Goal: Information Seeking & Learning: Learn about a topic

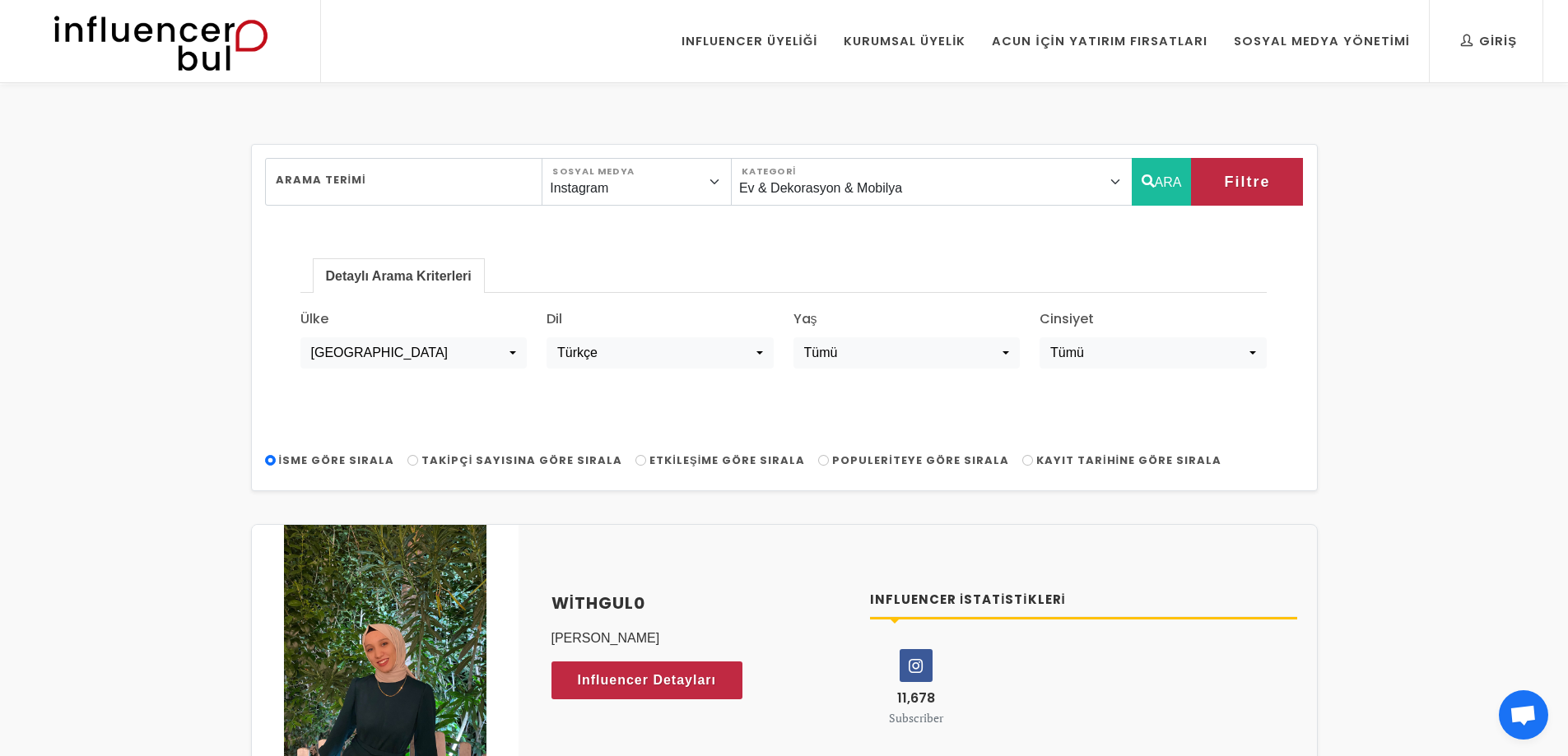
select select "12"
select select "[GEOGRAPHIC_DATA]"
select select "tr-TR"
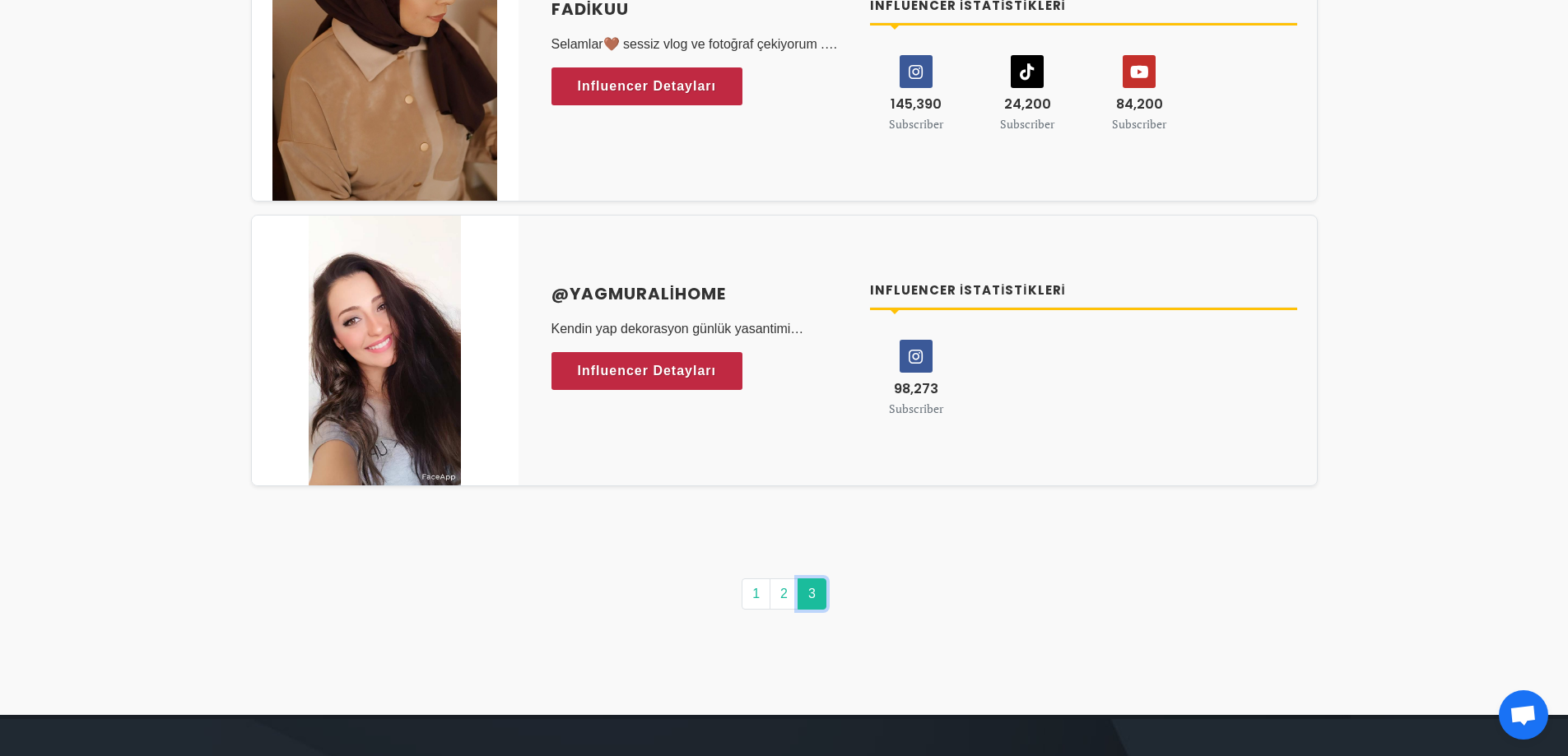
click at [815, 603] on link "3" at bounding box center [812, 594] width 28 height 31
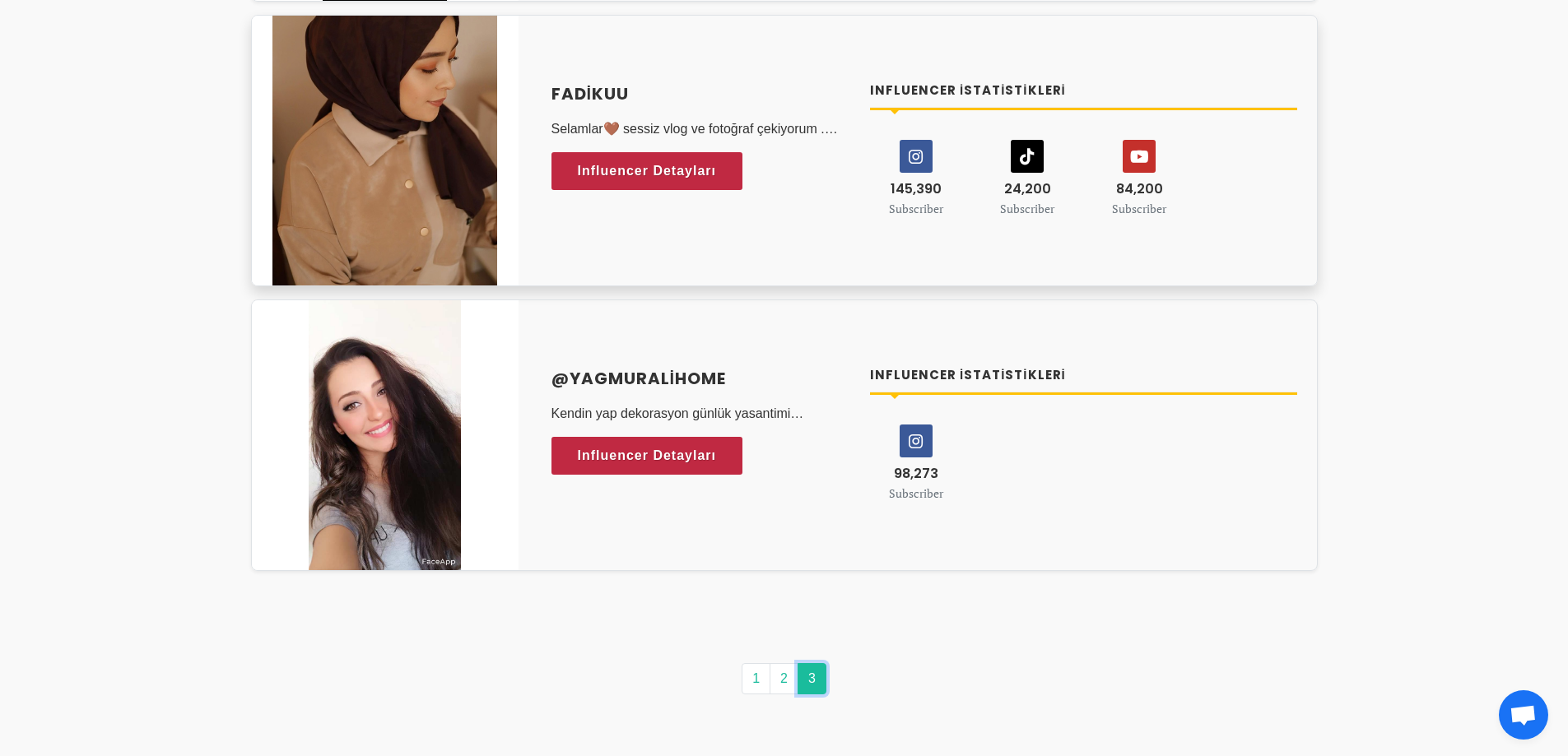
scroll to position [6088, 0]
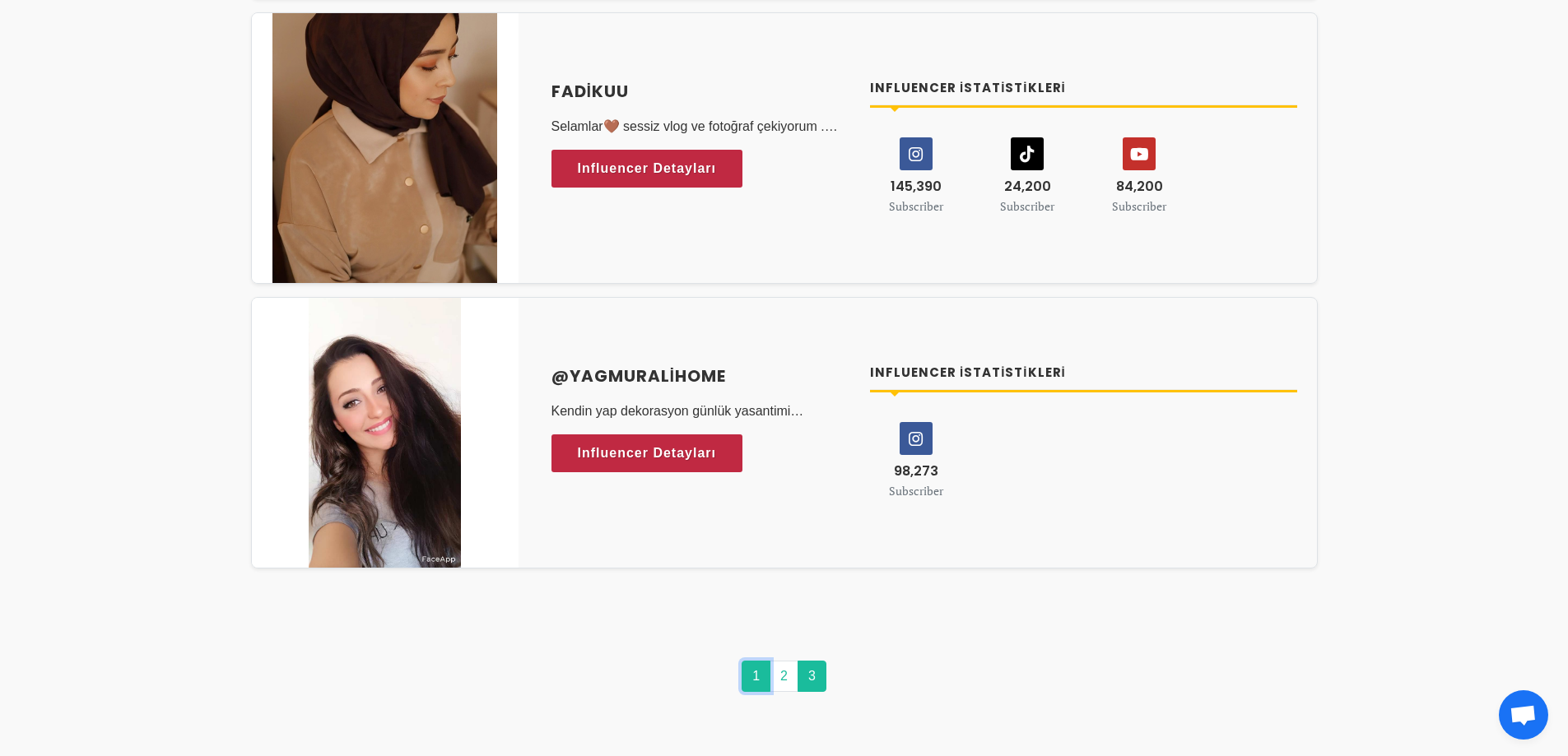
click at [753, 667] on link "1" at bounding box center [756, 676] width 28 height 31
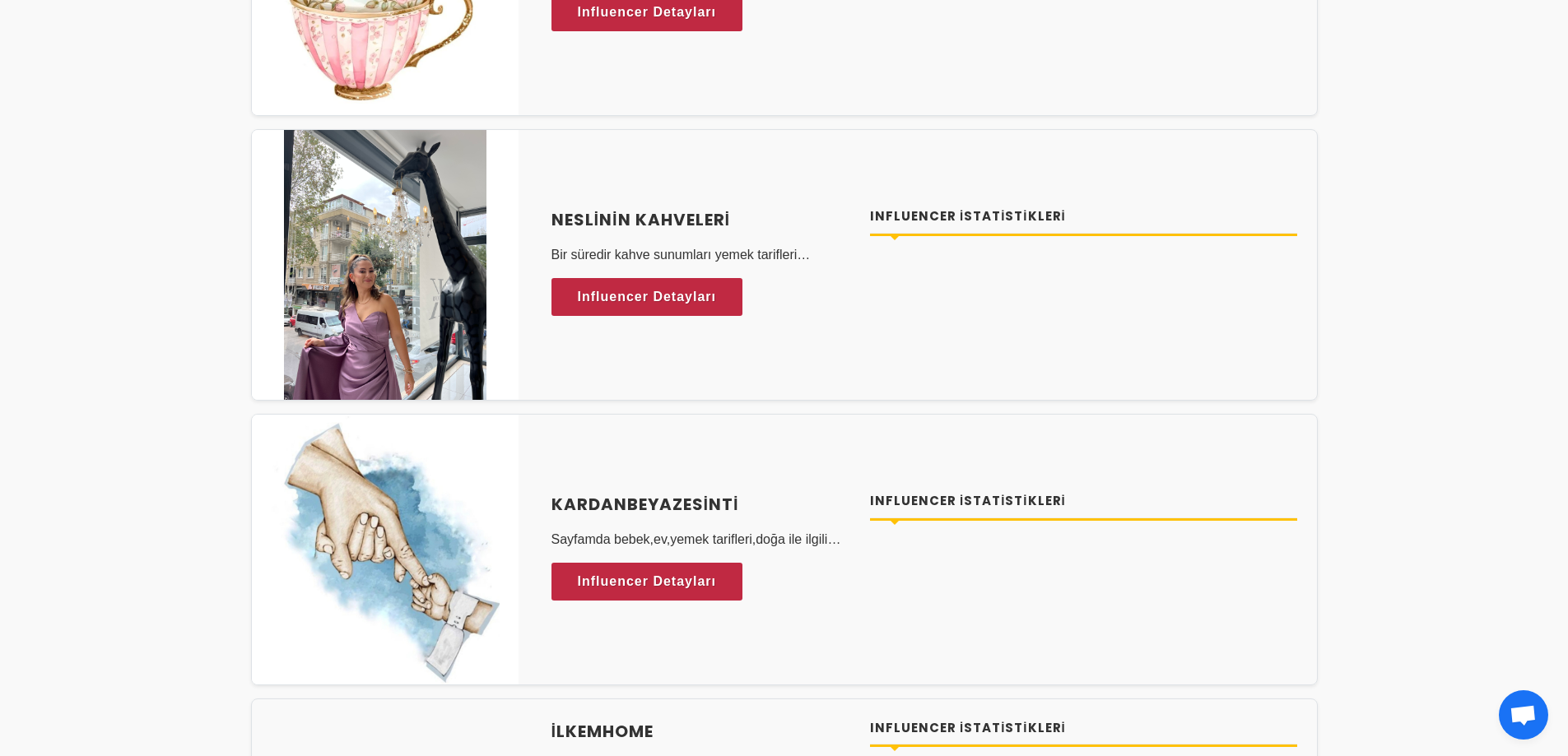
scroll to position [0, 0]
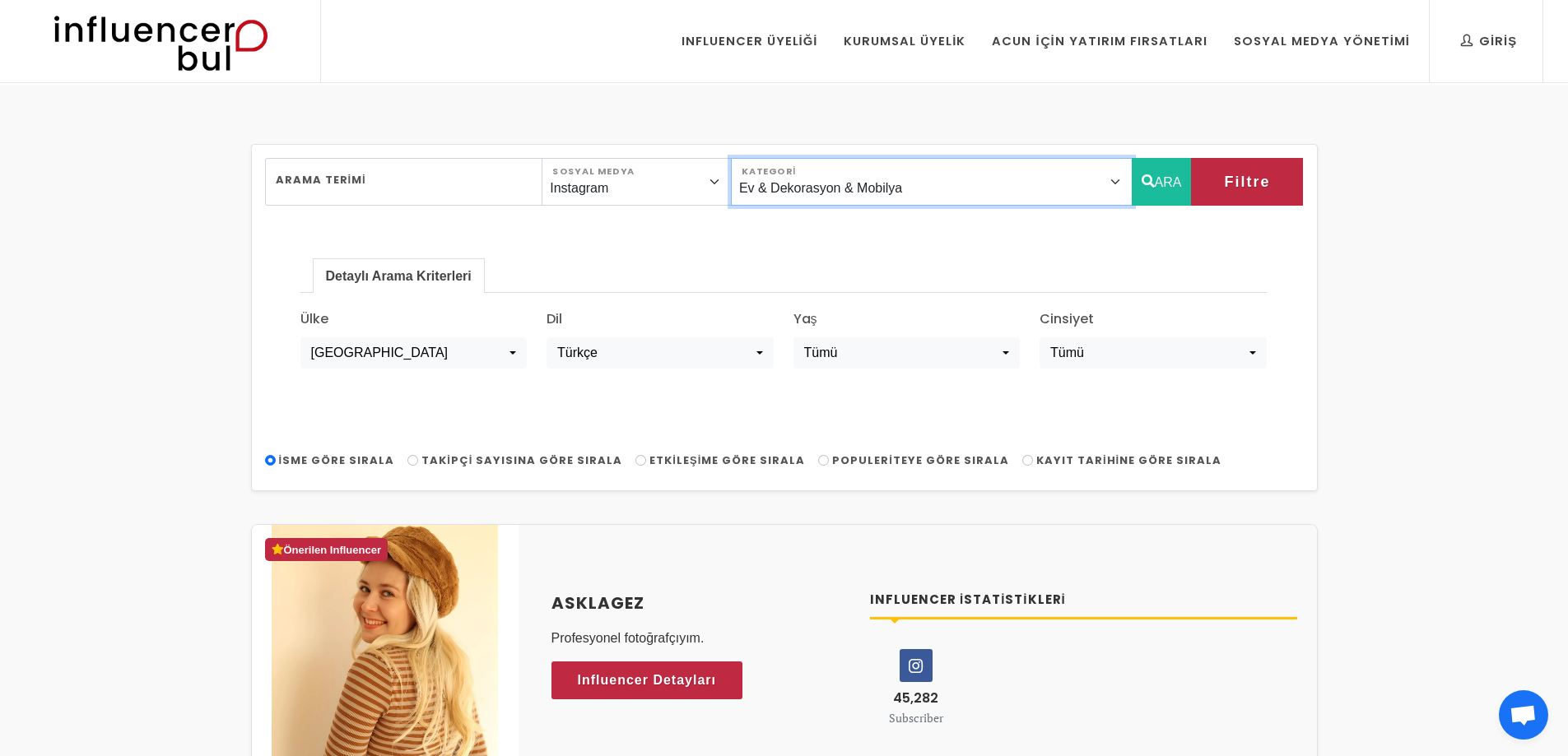
click at [917, 176] on select "Önerilen Influencerlar Aile & [PERSON_NAME] & [PERSON_NAME] [PERSON_NAME] & Giy…" at bounding box center [932, 181] width 402 height 48
click at [768, 158] on select "Önerilen Influencerlar Aile & [PERSON_NAME] & [PERSON_NAME] [PERSON_NAME] & Giy…" at bounding box center [932, 181] width 402 height 48
click at [898, 171] on select "Önerilen Influencerlar Aile & [PERSON_NAME] & [PERSON_NAME] [PERSON_NAME] & Giy…" at bounding box center [932, 181] width 402 height 48
click at [768, 158] on select "Önerilen Influencerlar Aile & [PERSON_NAME] & [PERSON_NAME] [PERSON_NAME] & Giy…" at bounding box center [932, 181] width 402 height 48
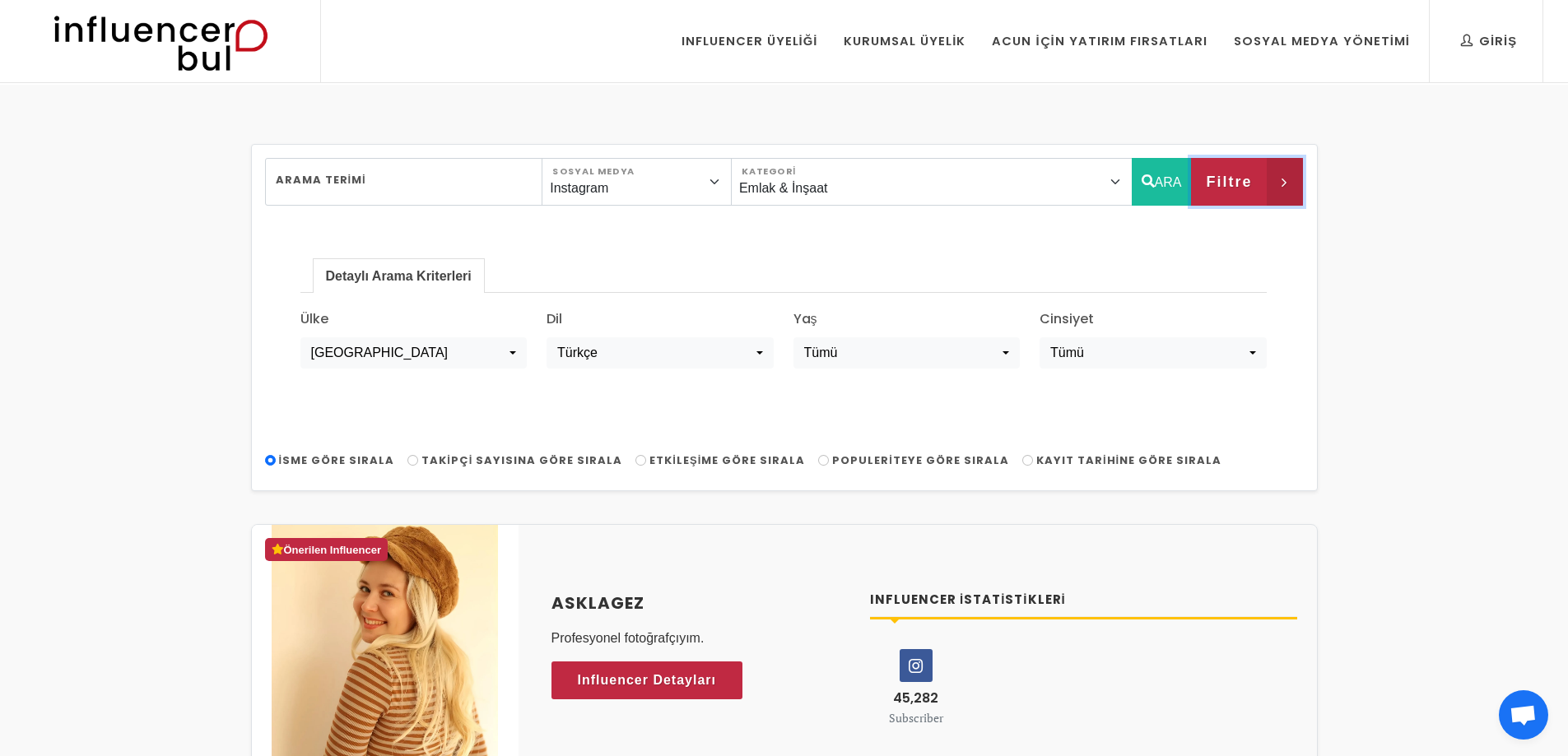
click at [1273, 189] on button "Filtre" at bounding box center [1247, 181] width 112 height 48
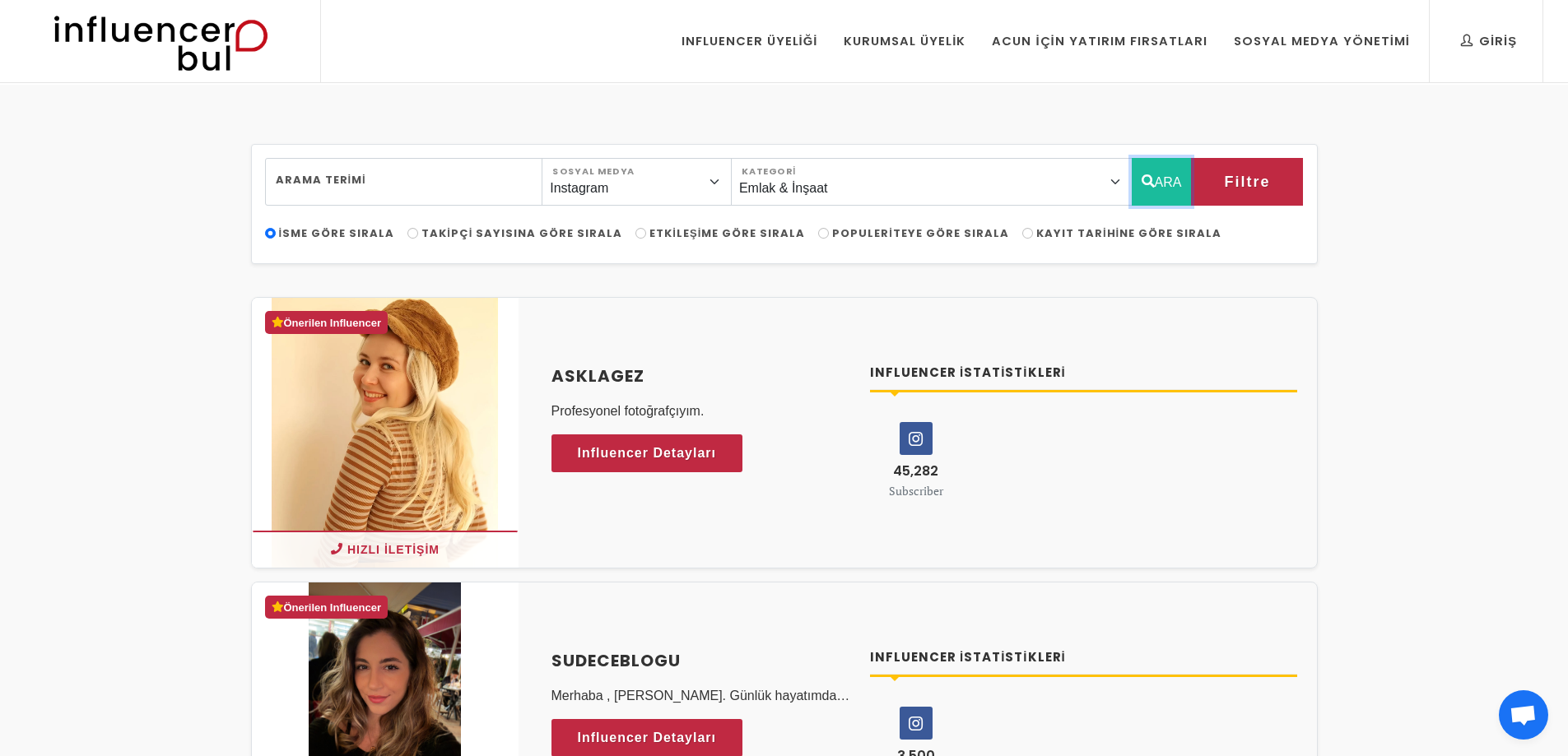
click at [1181, 194] on button "ARA" at bounding box center [1162, 181] width 61 height 48
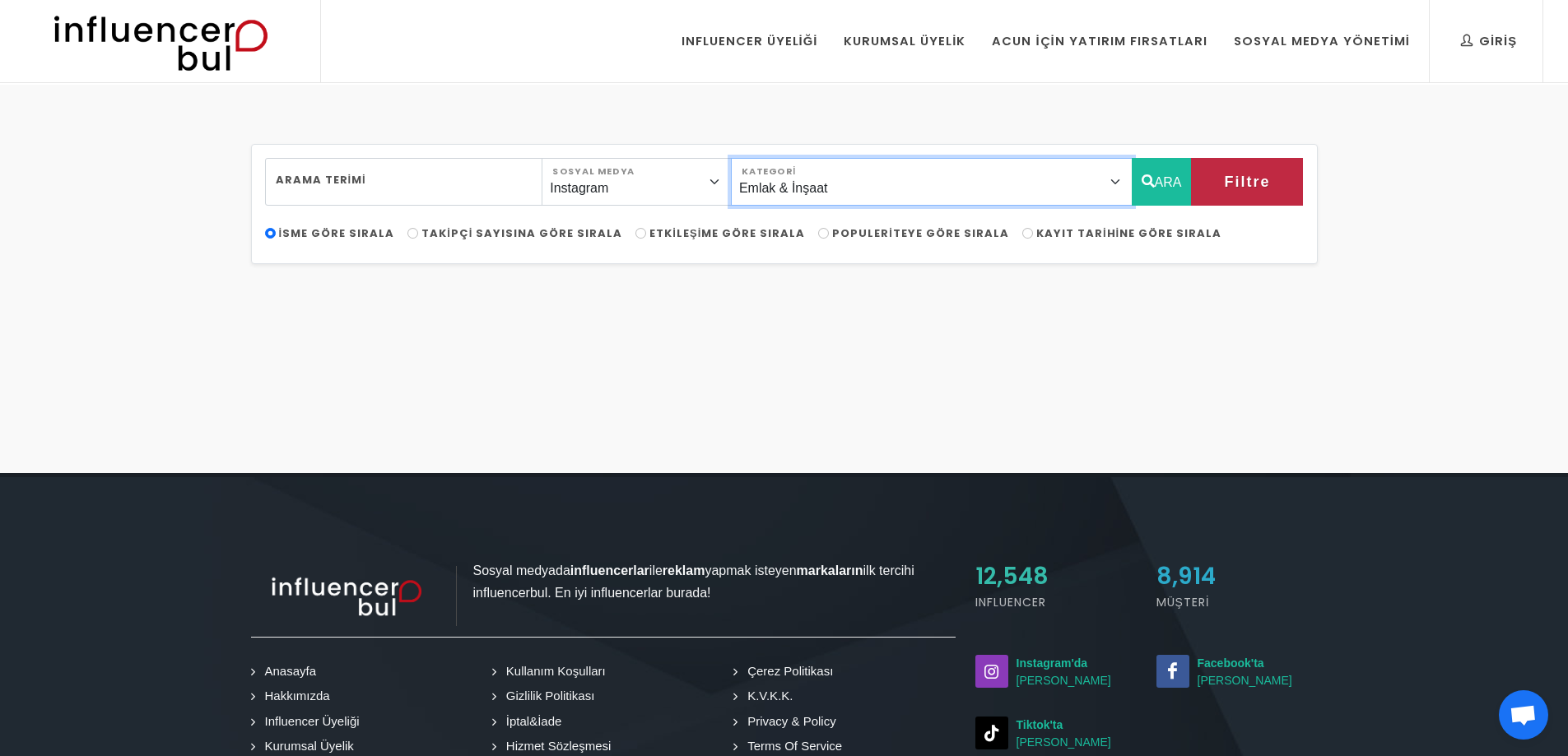
click at [993, 203] on select "Önerilen Influencerlar Aile & [PERSON_NAME] & [PERSON_NAME] [PERSON_NAME] & Giy…" at bounding box center [932, 181] width 402 height 48
click at [768, 158] on select "Önerilen Influencerlar Aile & [PERSON_NAME] & [PERSON_NAME] [PERSON_NAME] & Giy…" at bounding box center [932, 181] width 402 height 48
click at [1016, 198] on select "Önerilen Influencerlar Aile & [PERSON_NAME] & [PERSON_NAME] [PERSON_NAME] & Giy…" at bounding box center [932, 181] width 402 height 48
click at [768, 158] on select "Önerilen Influencerlar Aile & [PERSON_NAME] & [PERSON_NAME] [PERSON_NAME] & Giy…" at bounding box center [932, 181] width 402 height 48
click at [1178, 189] on button "ARA" at bounding box center [1162, 181] width 61 height 48
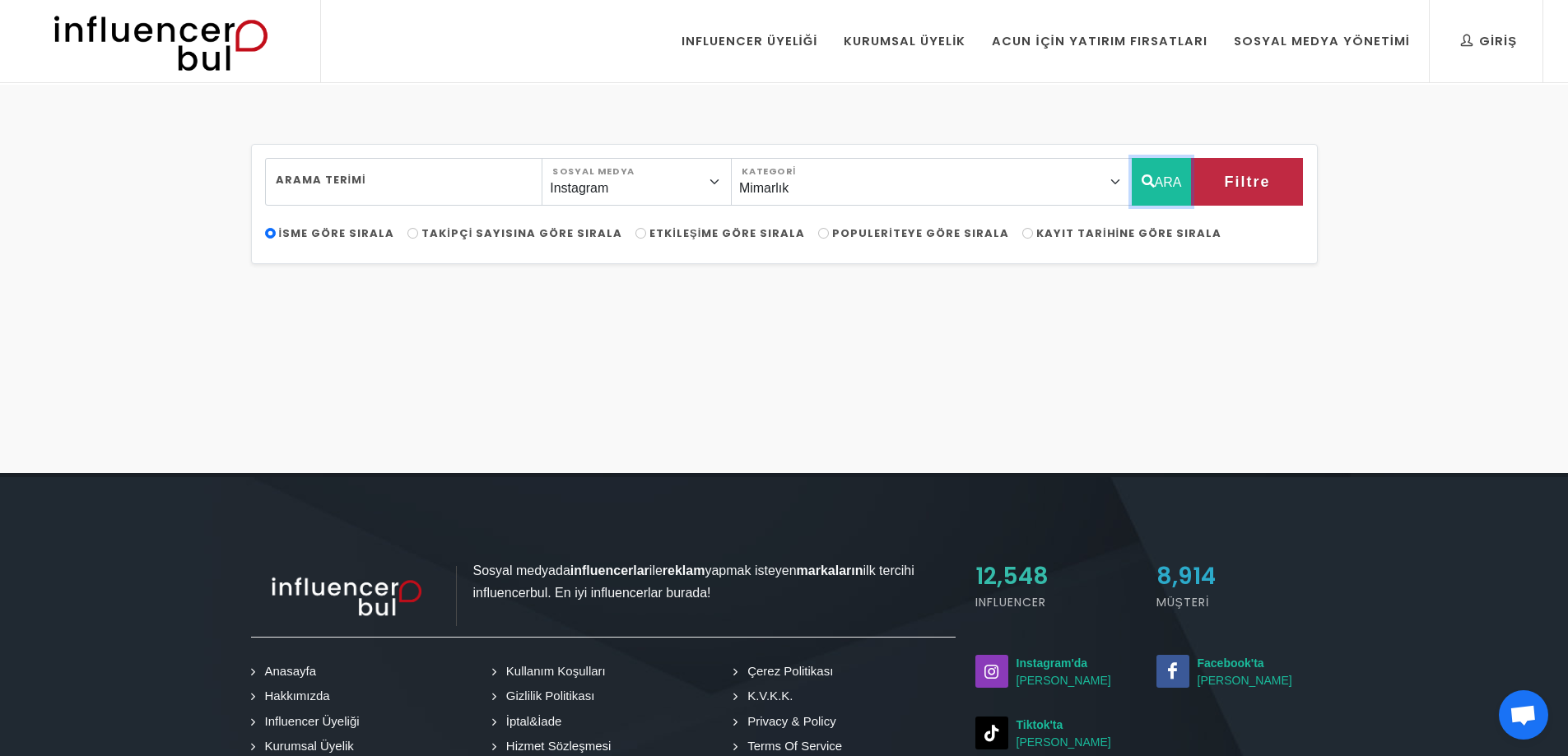
click at [1134, 192] on button "ARA" at bounding box center [1162, 181] width 61 height 48
click at [1010, 194] on select "Önerilen Influencerlar Aile & [PERSON_NAME] & [PERSON_NAME] [PERSON_NAME] & Giy…" at bounding box center [932, 181] width 402 height 48
click at [768, 158] on select "Önerilen Influencerlar Aile & [PERSON_NAME] & [PERSON_NAME] [PERSON_NAME] & Giy…" at bounding box center [932, 181] width 402 height 48
click at [1190, 196] on button "ARA" at bounding box center [1162, 181] width 61 height 48
click at [1182, 196] on button "ARA" at bounding box center [1162, 181] width 61 height 48
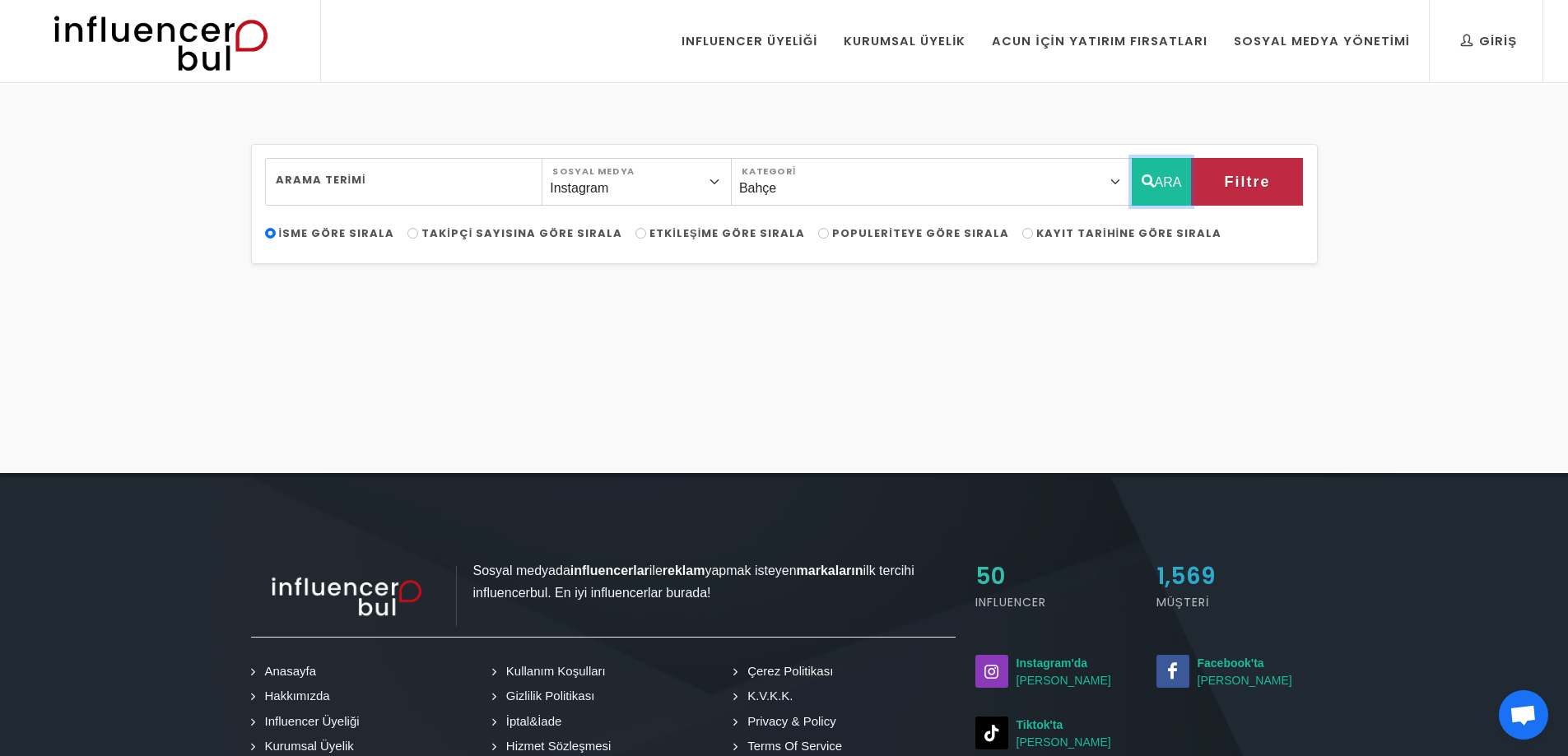
click at [1182, 196] on button "ARA" at bounding box center [1162, 181] width 61 height 48
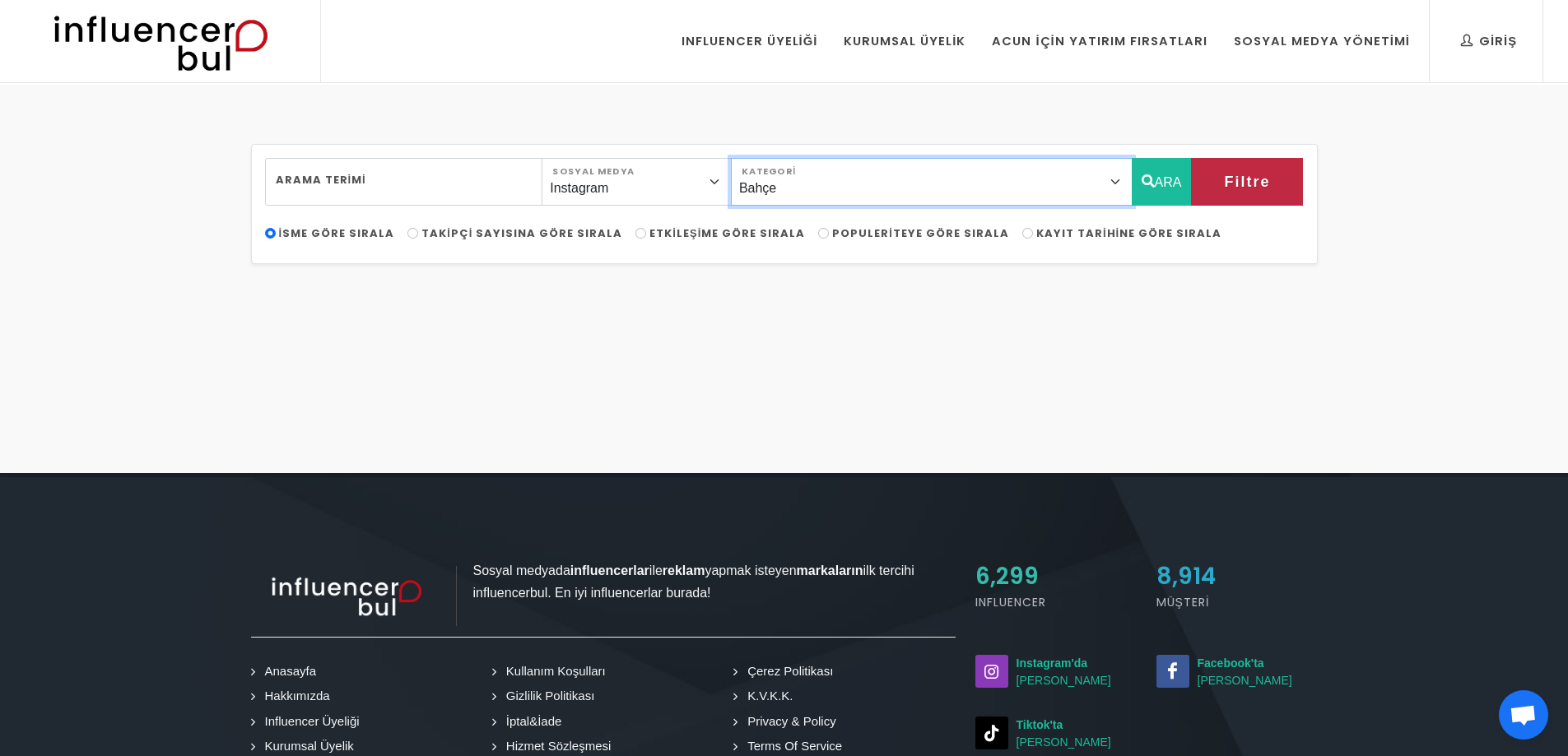
click at [1077, 188] on select "Önerilen Influencerlar Aile & [PERSON_NAME] & [PERSON_NAME] [PERSON_NAME] & Giy…" at bounding box center [932, 181] width 402 height 48
select select "0"
click at [768, 158] on select "Önerilen Influencerlar Aile & [PERSON_NAME] & [PERSON_NAME] [PERSON_NAME] & Giy…" at bounding box center [932, 181] width 402 height 48
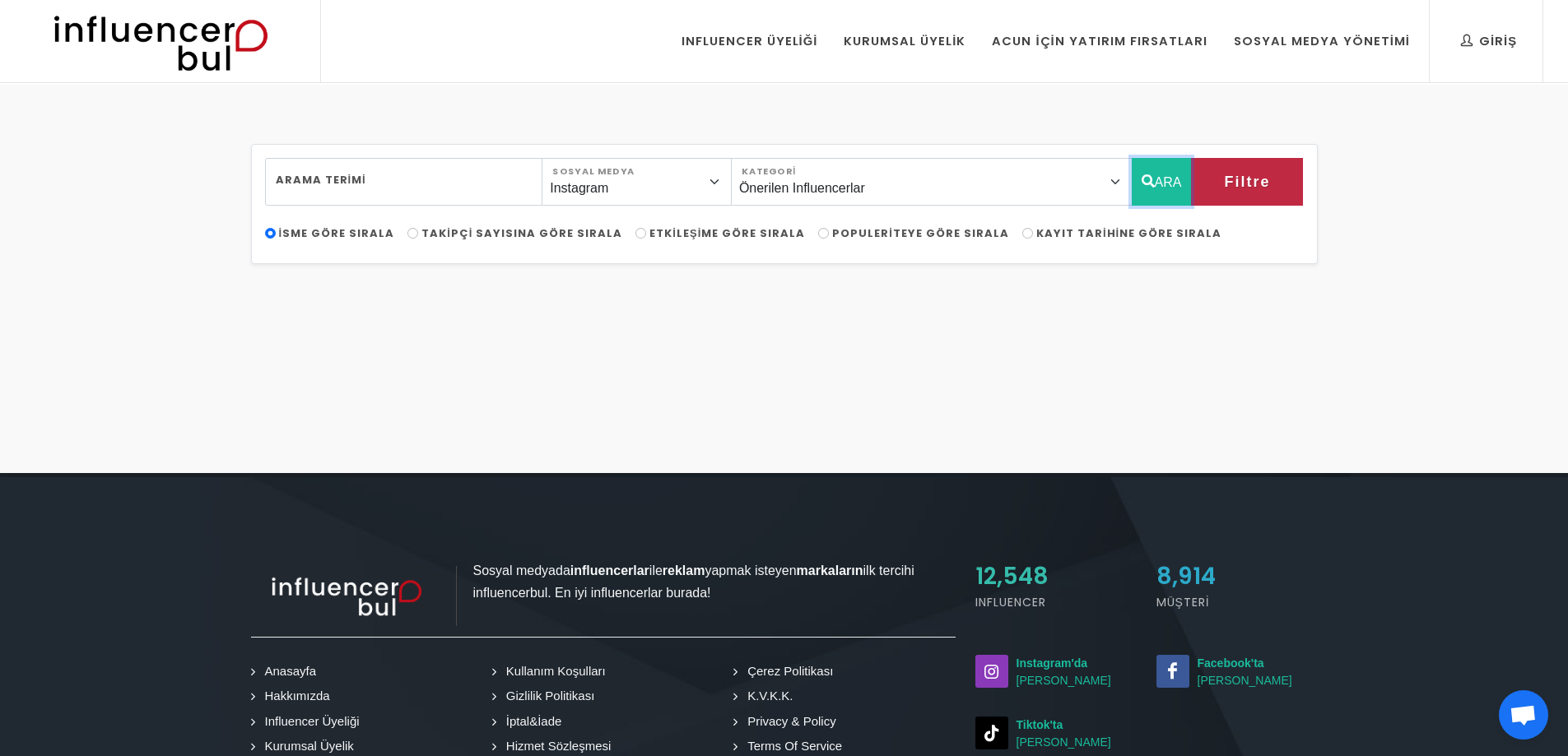
click at [1154, 192] on button "ARA" at bounding box center [1162, 181] width 61 height 48
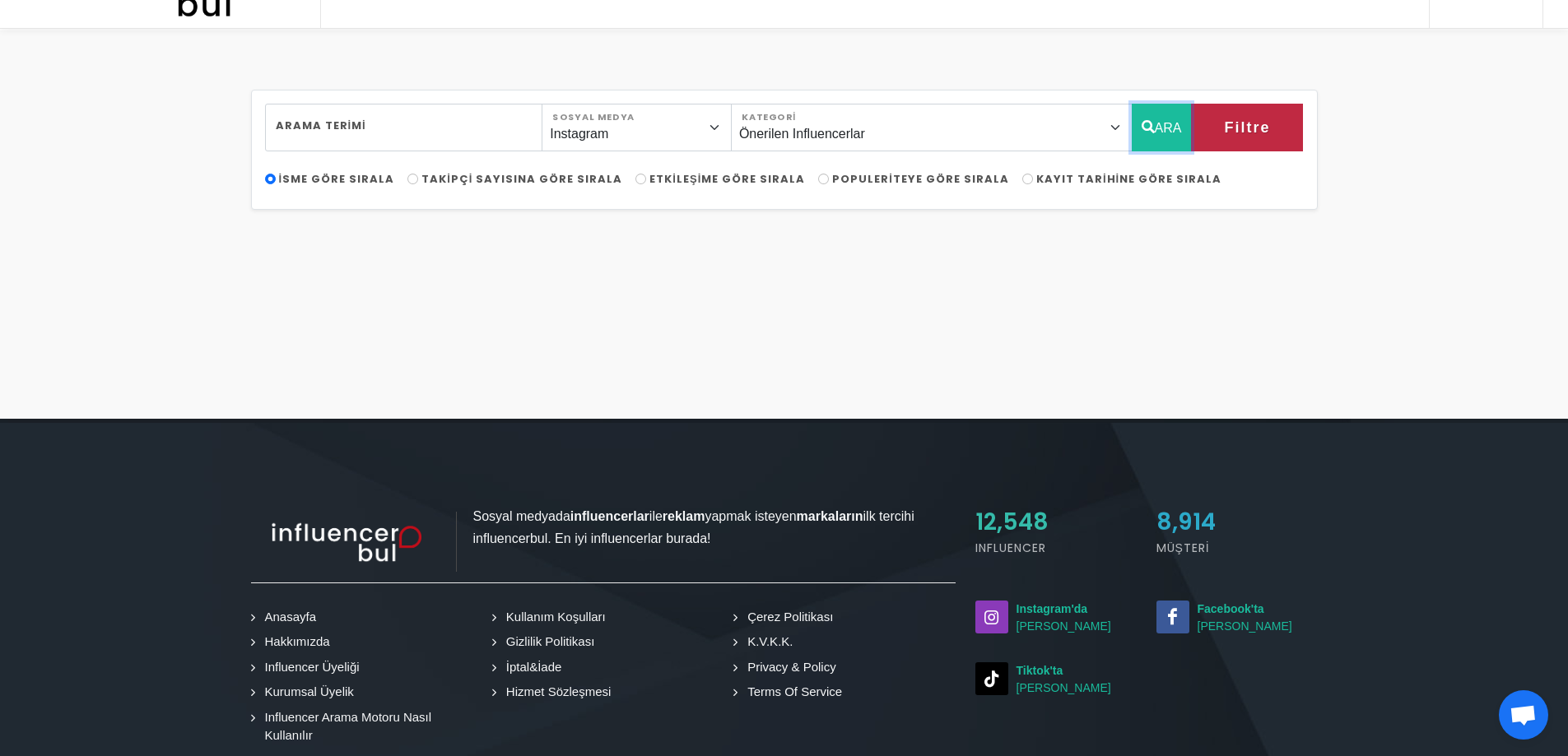
scroll to position [82, 0]
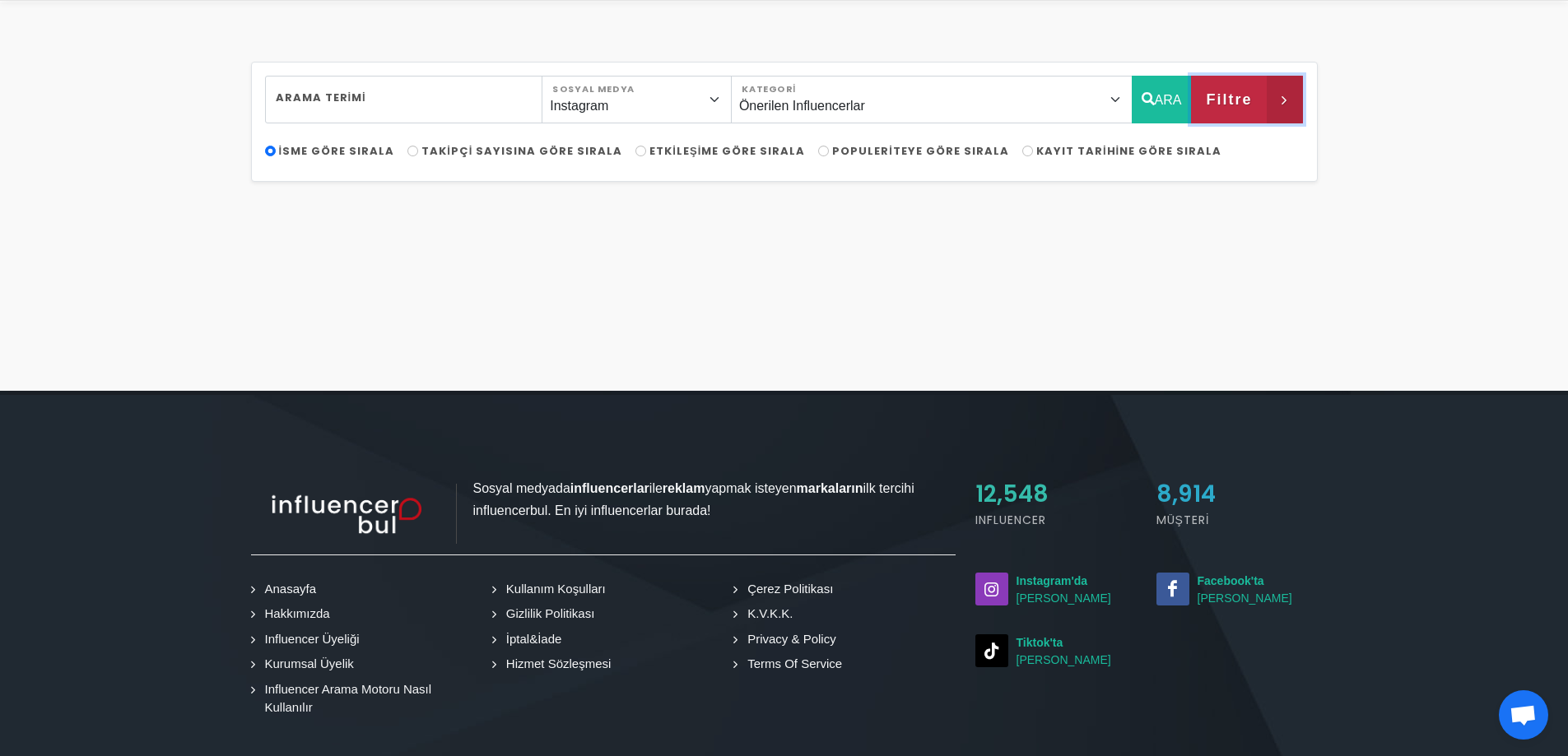
click at [1292, 107] on icon "button" at bounding box center [1286, 100] width 37 height 48
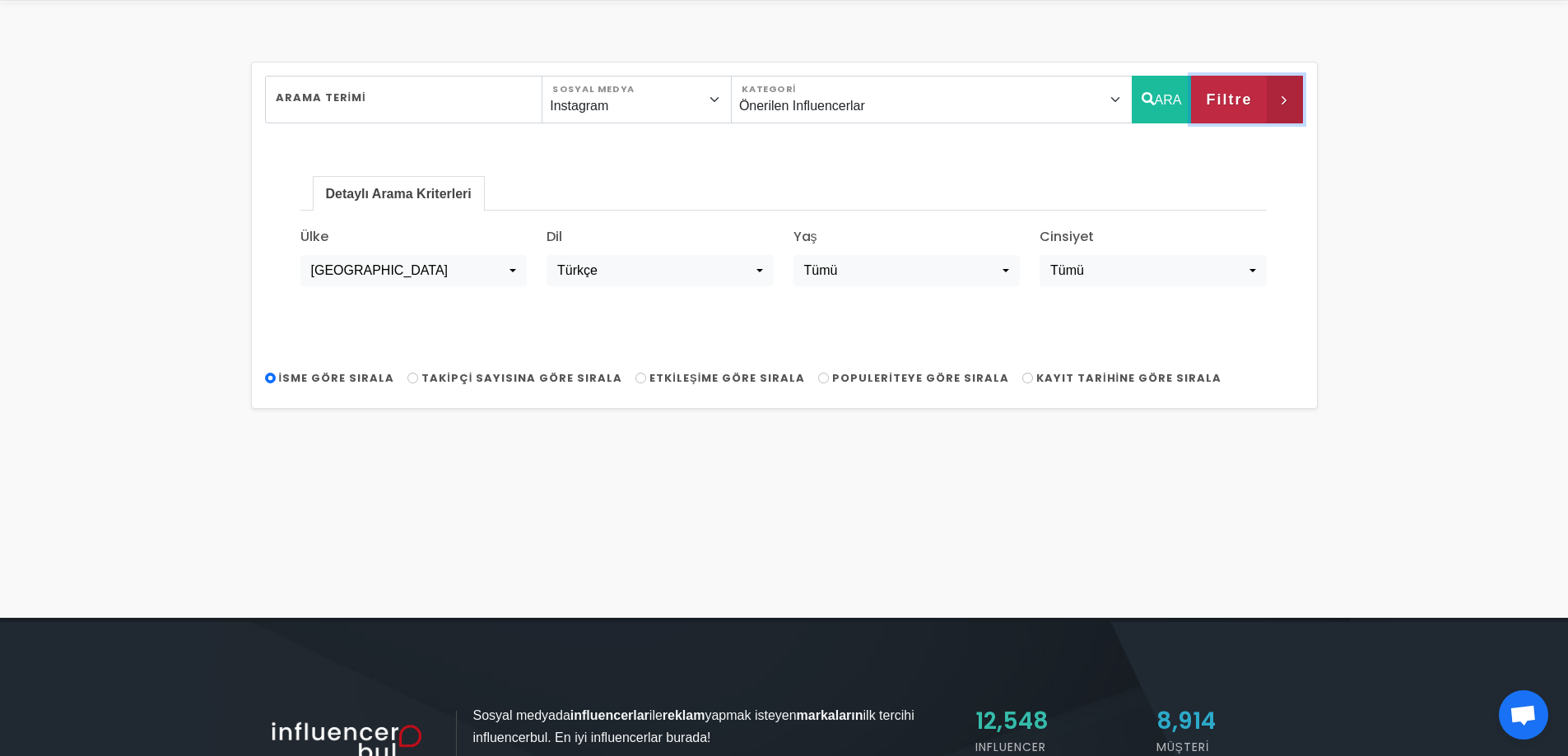
click at [1292, 107] on icon "button" at bounding box center [1286, 100] width 37 height 48
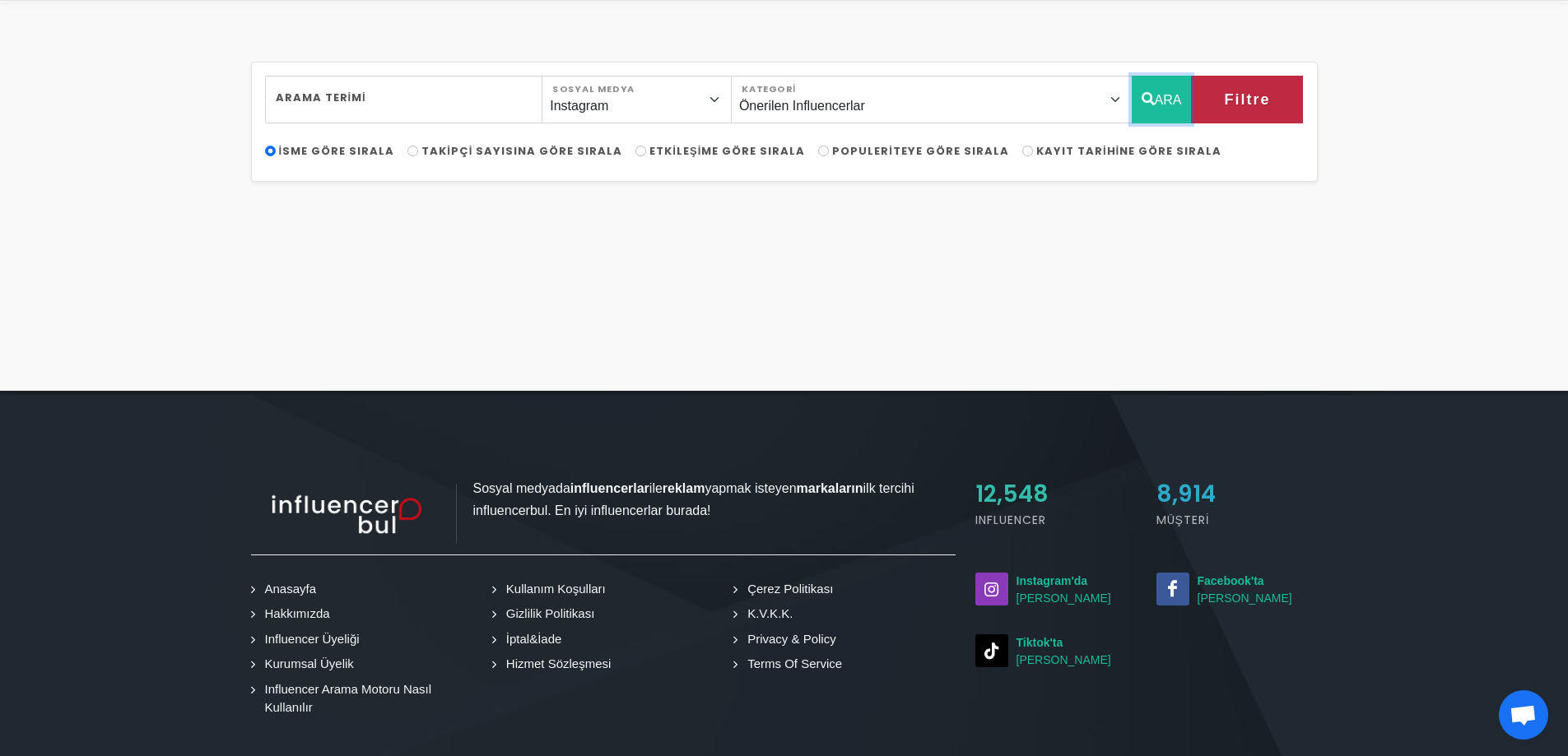
click at [1148, 99] on icon "button" at bounding box center [1148, 99] width 13 height 20
click at [1227, 98] on span "Filtre" at bounding box center [1229, 99] width 46 height 28
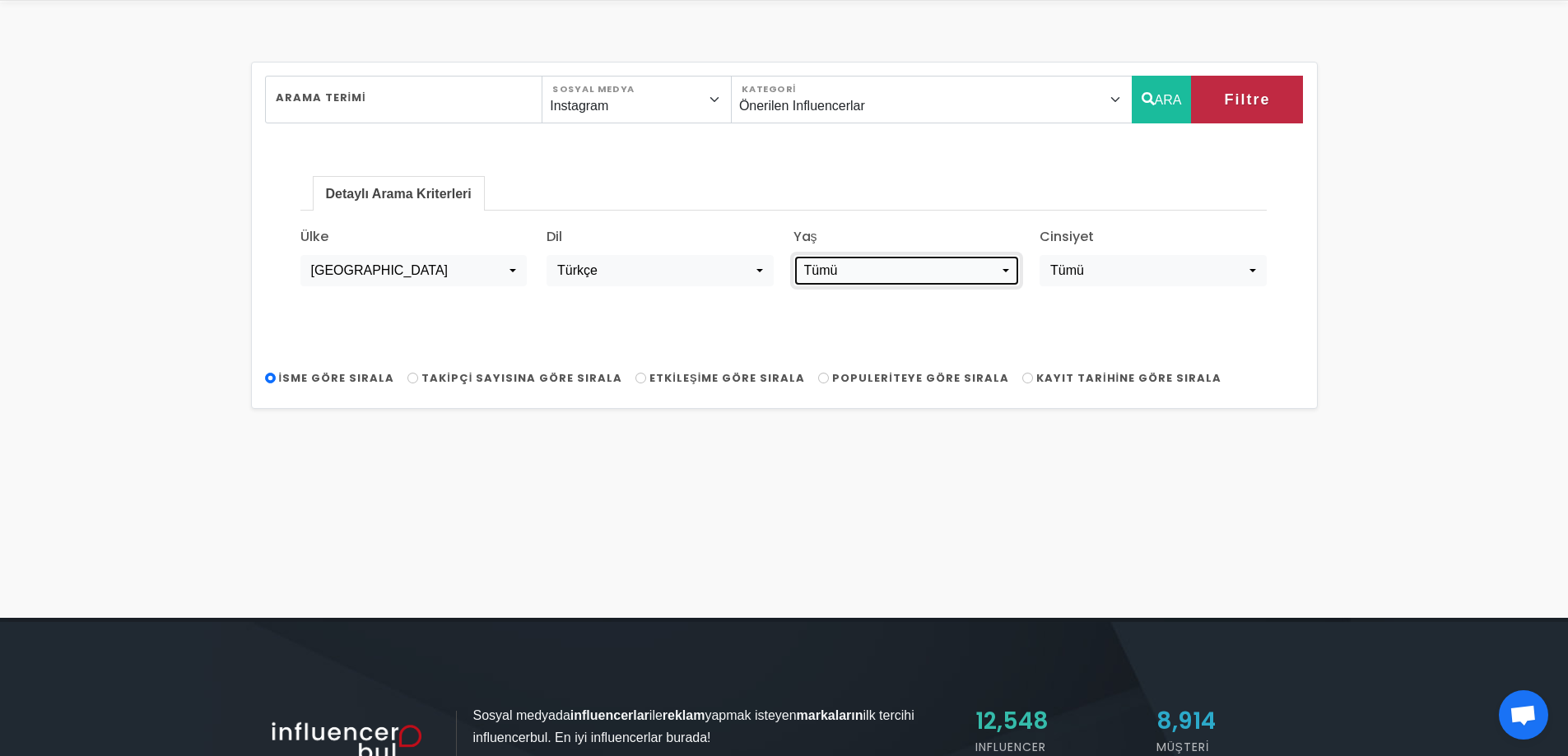
click at [875, 268] on div "Tümü" at bounding box center [901, 271] width 195 height 20
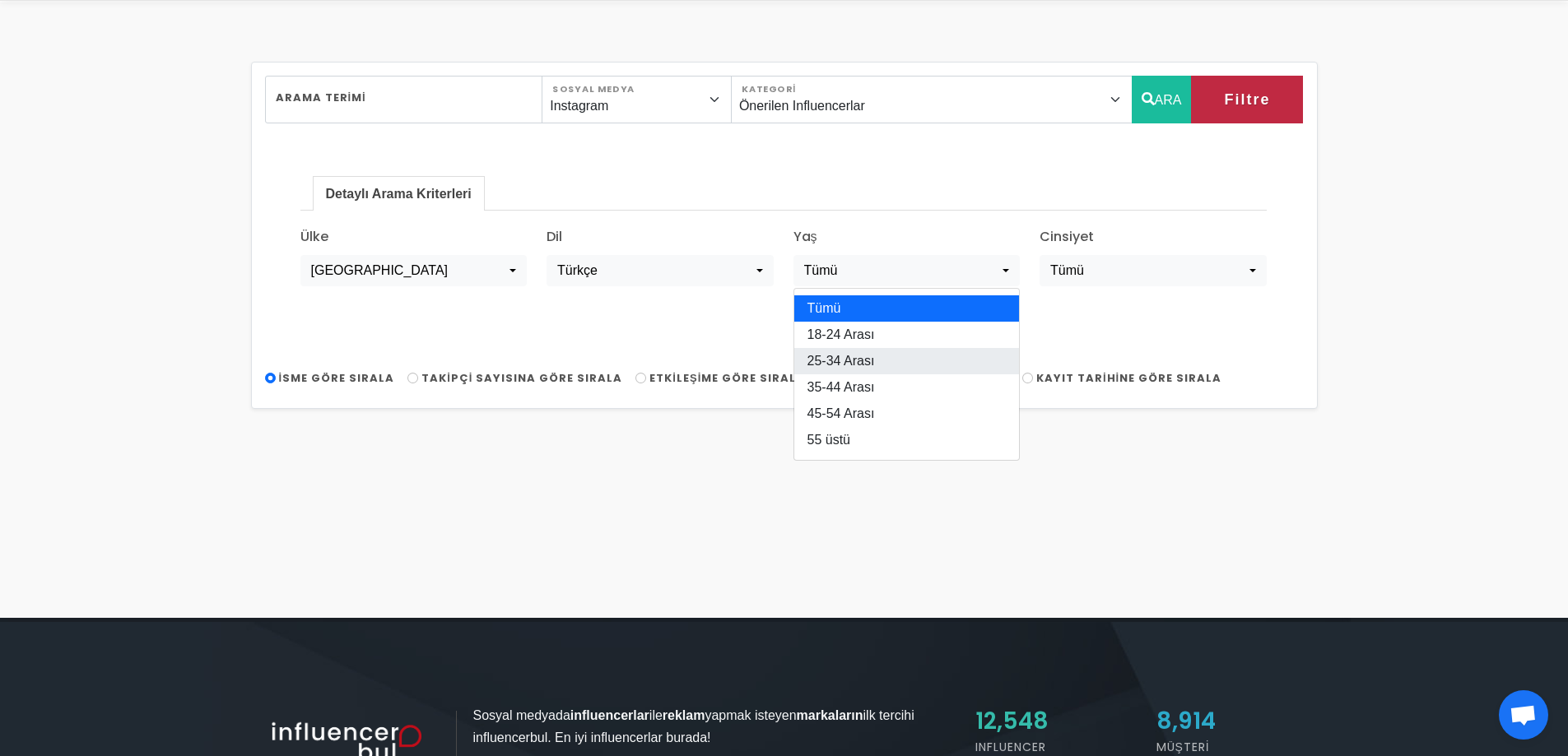
click at [837, 362] on span "25-34 Arası" at bounding box center [842, 361] width 68 height 20
select select "2"
